Goal: Check status: Check status

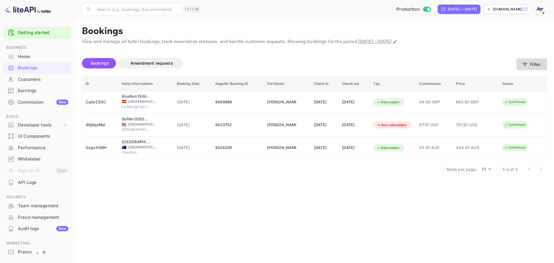
click at [533, 64] on button "Filter" at bounding box center [532, 64] width 31 height 12
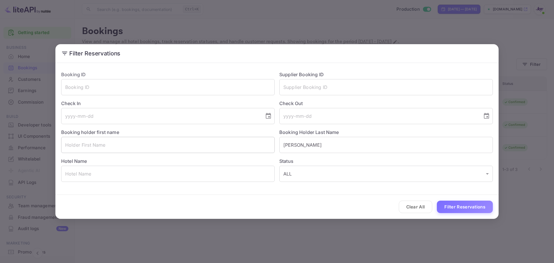
click at [125, 148] on input "text" at bounding box center [168, 145] width 214 height 16
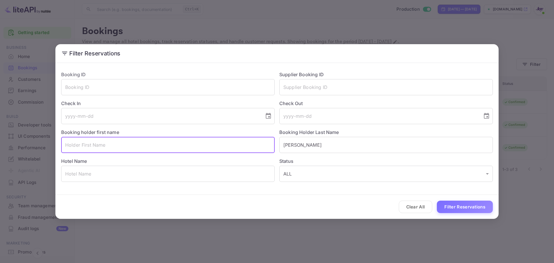
paste input "[PERSON_NAME]"
drag, startPoint x: 111, startPoint y: 144, endPoint x: 87, endPoint y: 144, distance: 24.3
click at [87, 144] on input "[PERSON_NAME]" at bounding box center [168, 145] width 214 height 16
type input "[PERSON_NAME]"
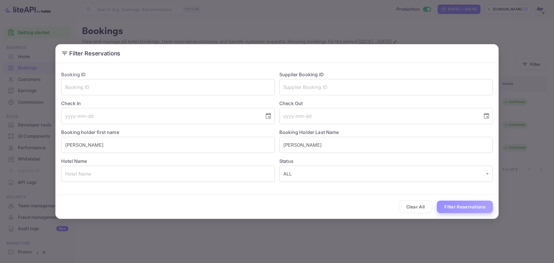
click at [476, 204] on button "Filter Reservations" at bounding box center [465, 207] width 56 height 12
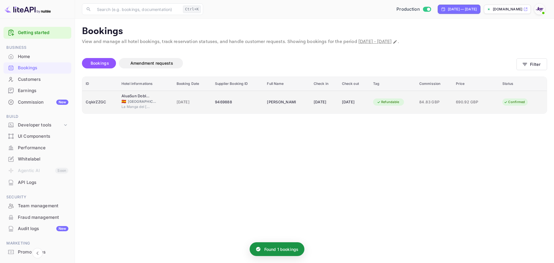
click at [314, 100] on div "[DATE]" at bounding box center [324, 102] width 21 height 9
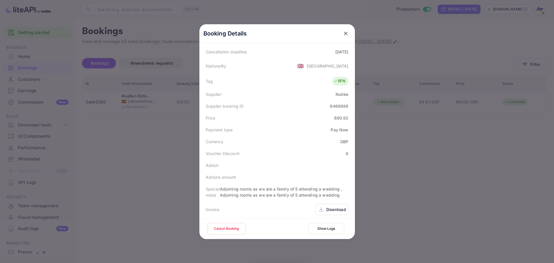
scroll to position [146, 0]
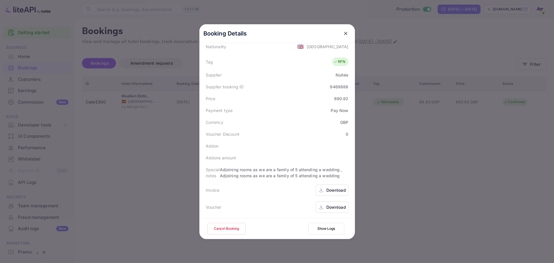
click at [334, 204] on div "Download" at bounding box center [337, 207] width 20 height 6
click at [332, 209] on div "Download" at bounding box center [337, 207] width 20 height 6
click at [343, 34] on icon "close" at bounding box center [346, 34] width 6 height 6
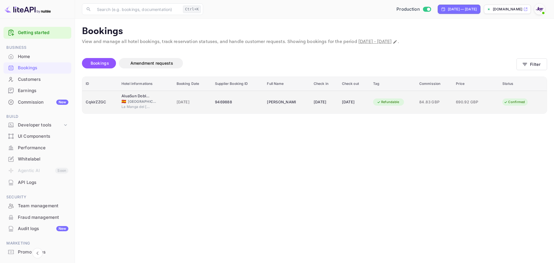
click at [485, 103] on span "690.92 GBP" at bounding box center [470, 102] width 29 height 6
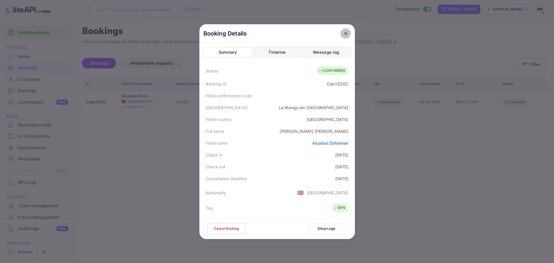
click at [345, 34] on icon "close" at bounding box center [346, 34] width 6 height 6
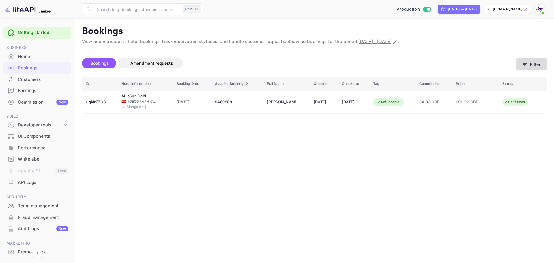
click at [533, 70] on button "Filter" at bounding box center [532, 64] width 31 height 12
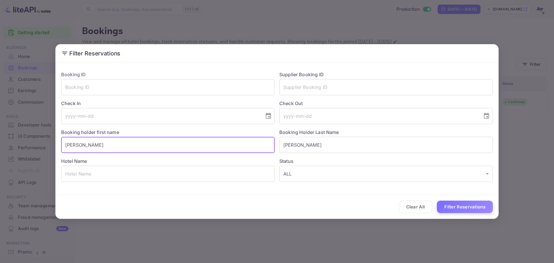
drag, startPoint x: 131, startPoint y: 144, endPoint x: -26, endPoint y: 145, distance: 156.5
click at [0, 145] on html "Getting started Business Home Bookings Customers Earnings Commission New Build …" at bounding box center [277, 131] width 554 height 263
click at [472, 206] on button "Filter Reservations" at bounding box center [465, 207] width 56 height 12
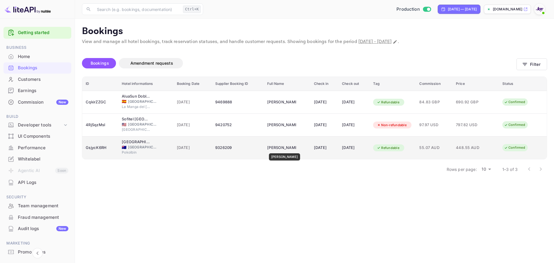
click at [288, 149] on div "[PERSON_NAME]" at bounding box center [281, 147] width 29 height 9
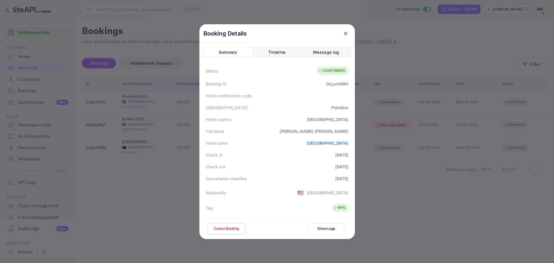
click at [165, 178] on div at bounding box center [277, 131] width 554 height 263
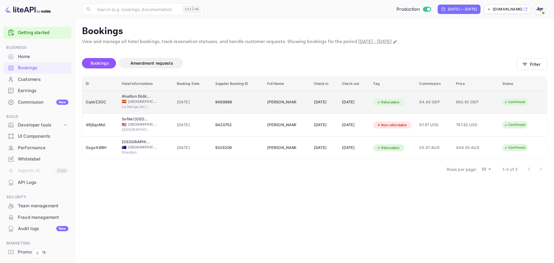
click at [331, 101] on div "[DATE]" at bounding box center [324, 102] width 21 height 9
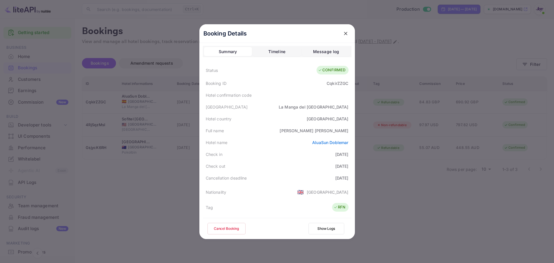
scroll to position [0, 0]
click at [343, 36] on button "close" at bounding box center [346, 33] width 10 height 10
